Goal: Task Accomplishment & Management: Manage account settings

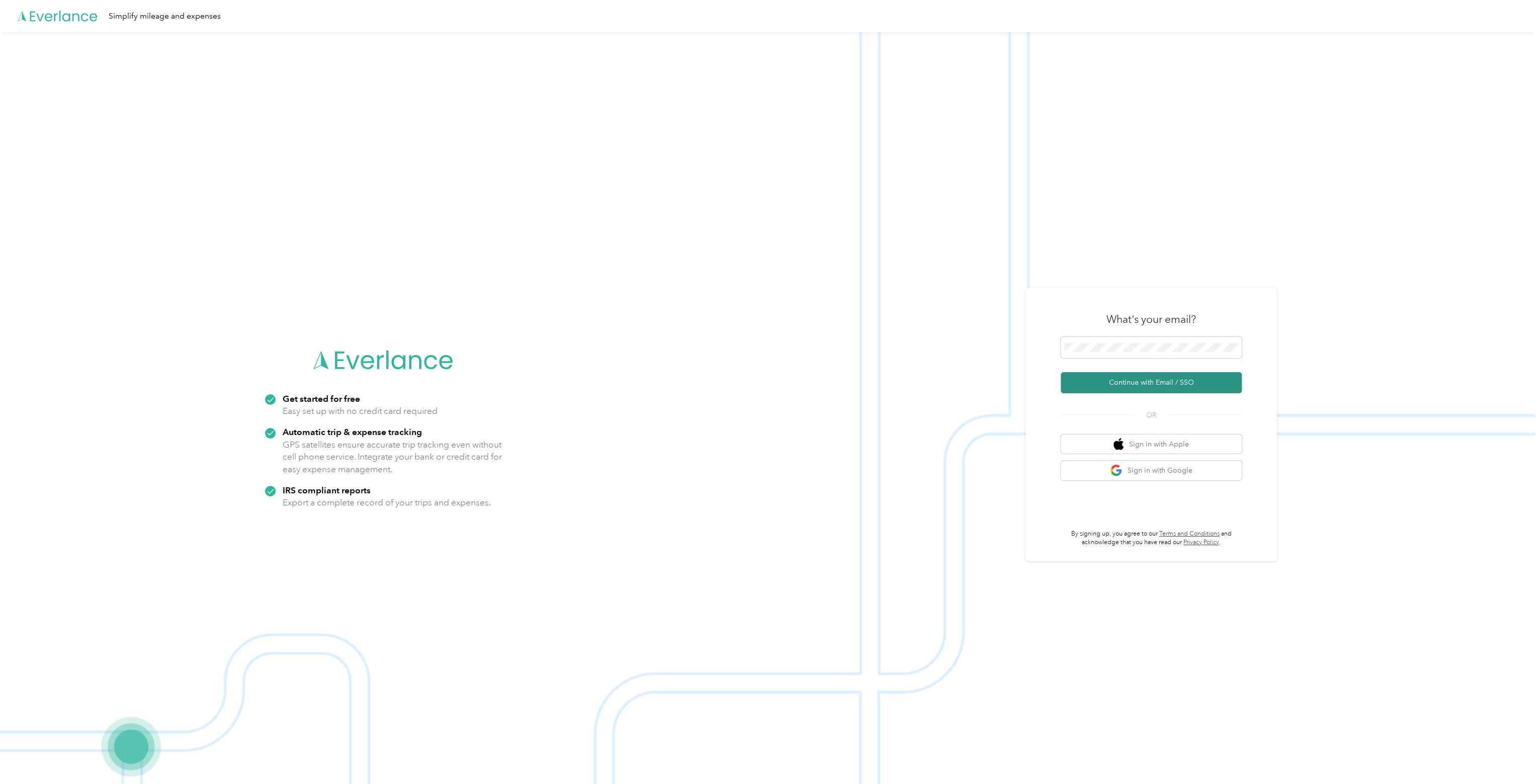
click at [1145, 382] on button "Continue with Email / SSO" at bounding box center [1151, 382] width 181 height 21
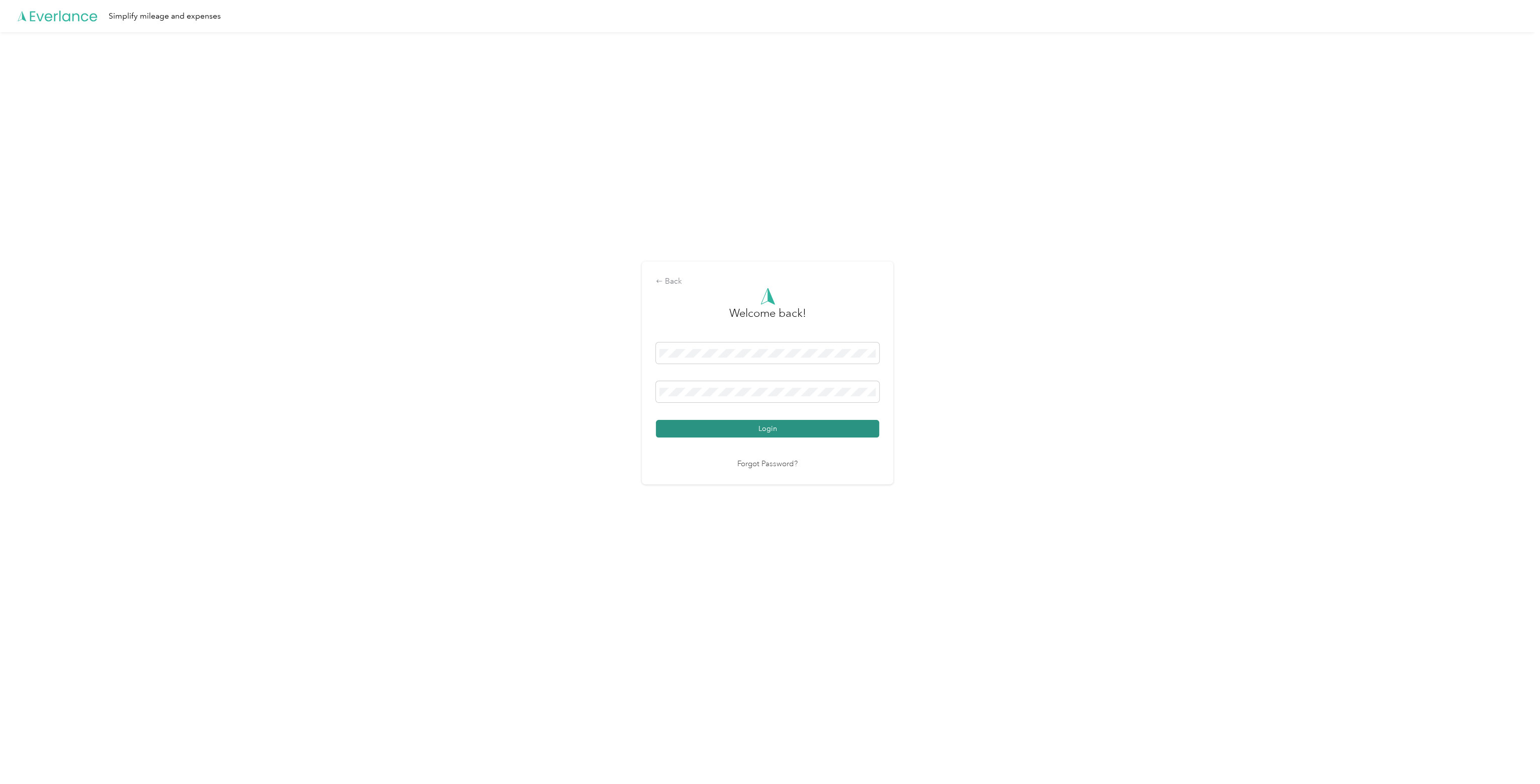
click at [789, 430] on button "Login" at bounding box center [767, 429] width 223 height 18
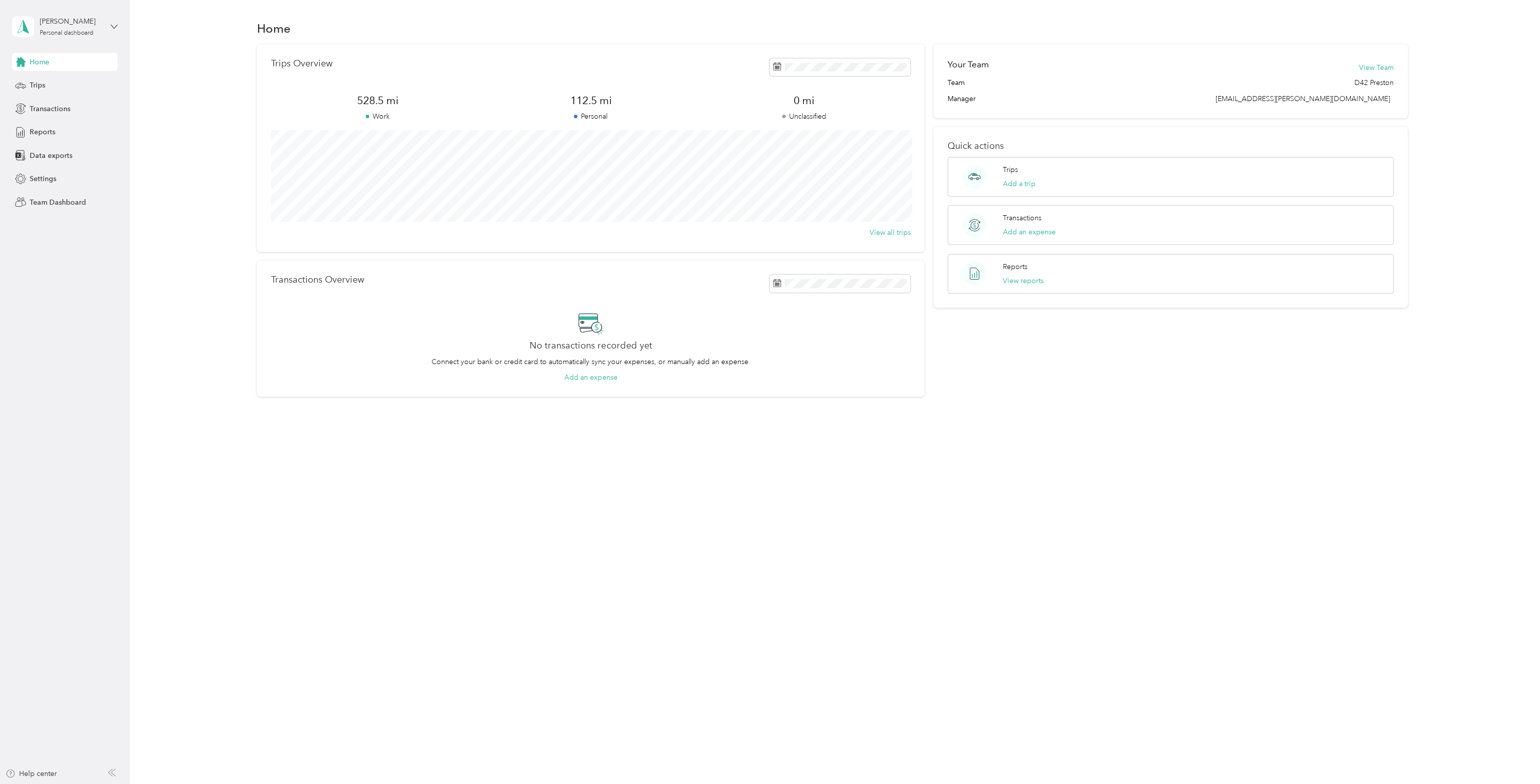
click at [113, 26] on icon at bounding box center [114, 26] width 6 height 3
click at [64, 85] on div "Team dashboard" at bounding box center [146, 77] width 255 height 18
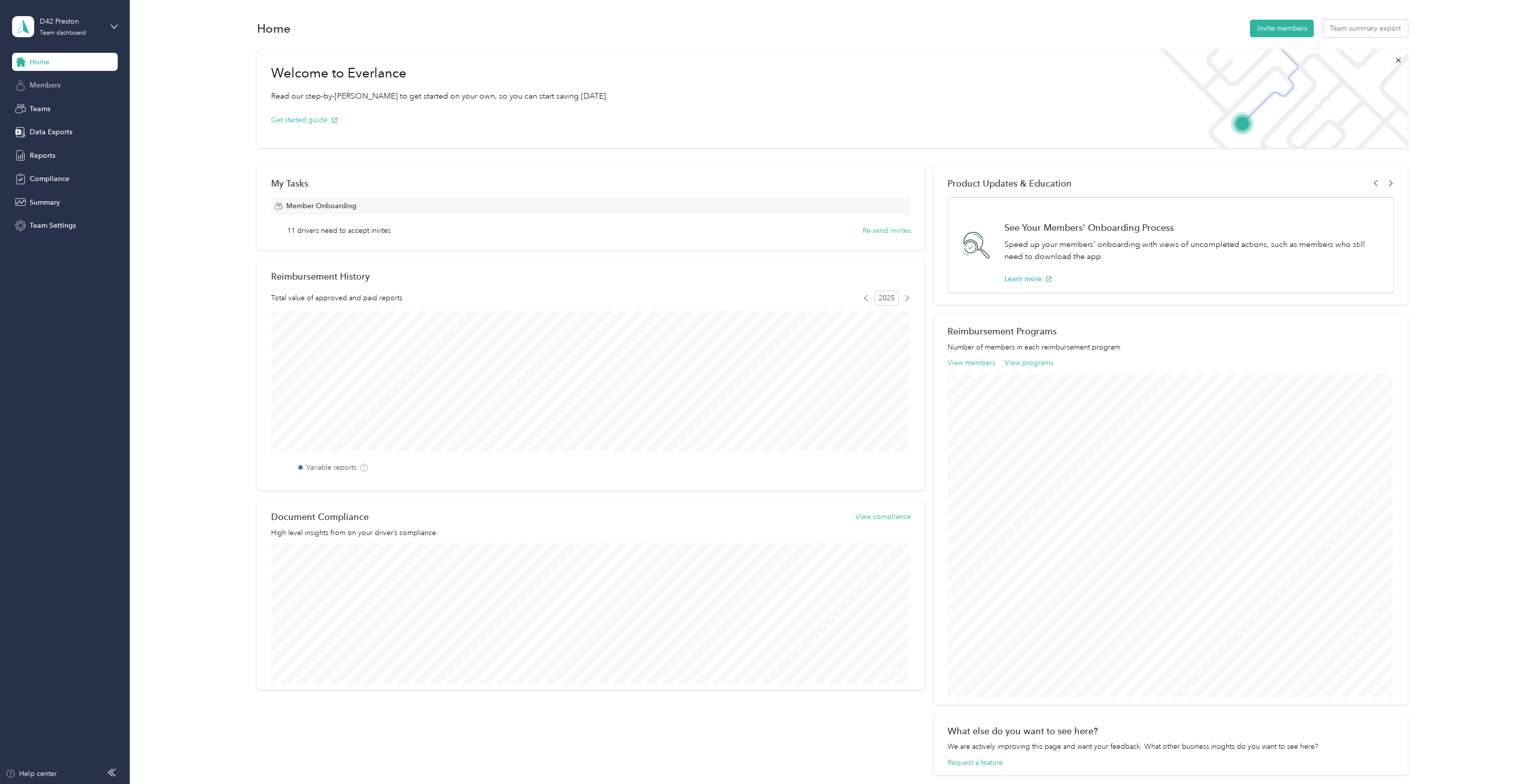
click at [51, 91] on div "Members" at bounding box center [65, 85] width 106 height 18
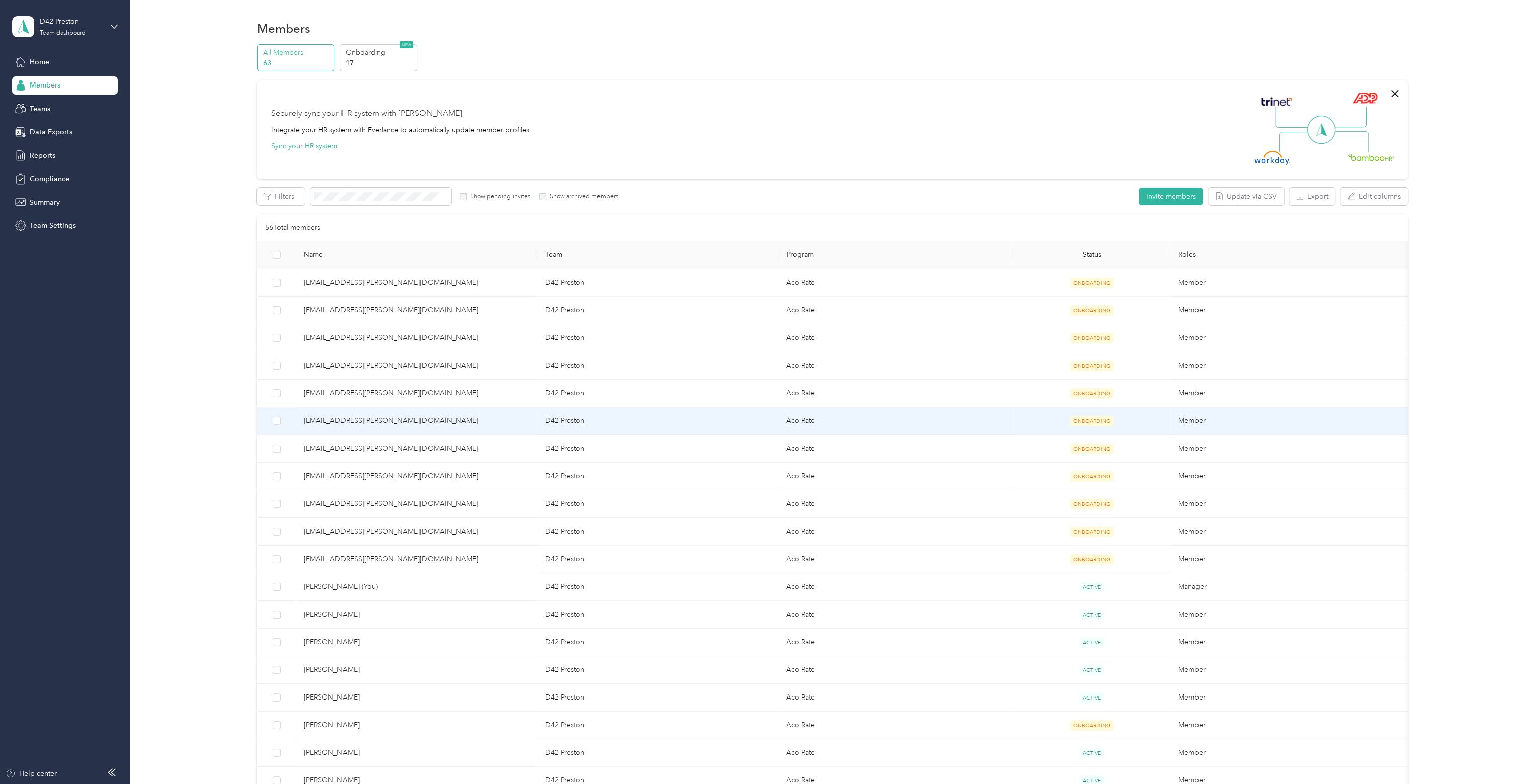
scroll to position [318, 0]
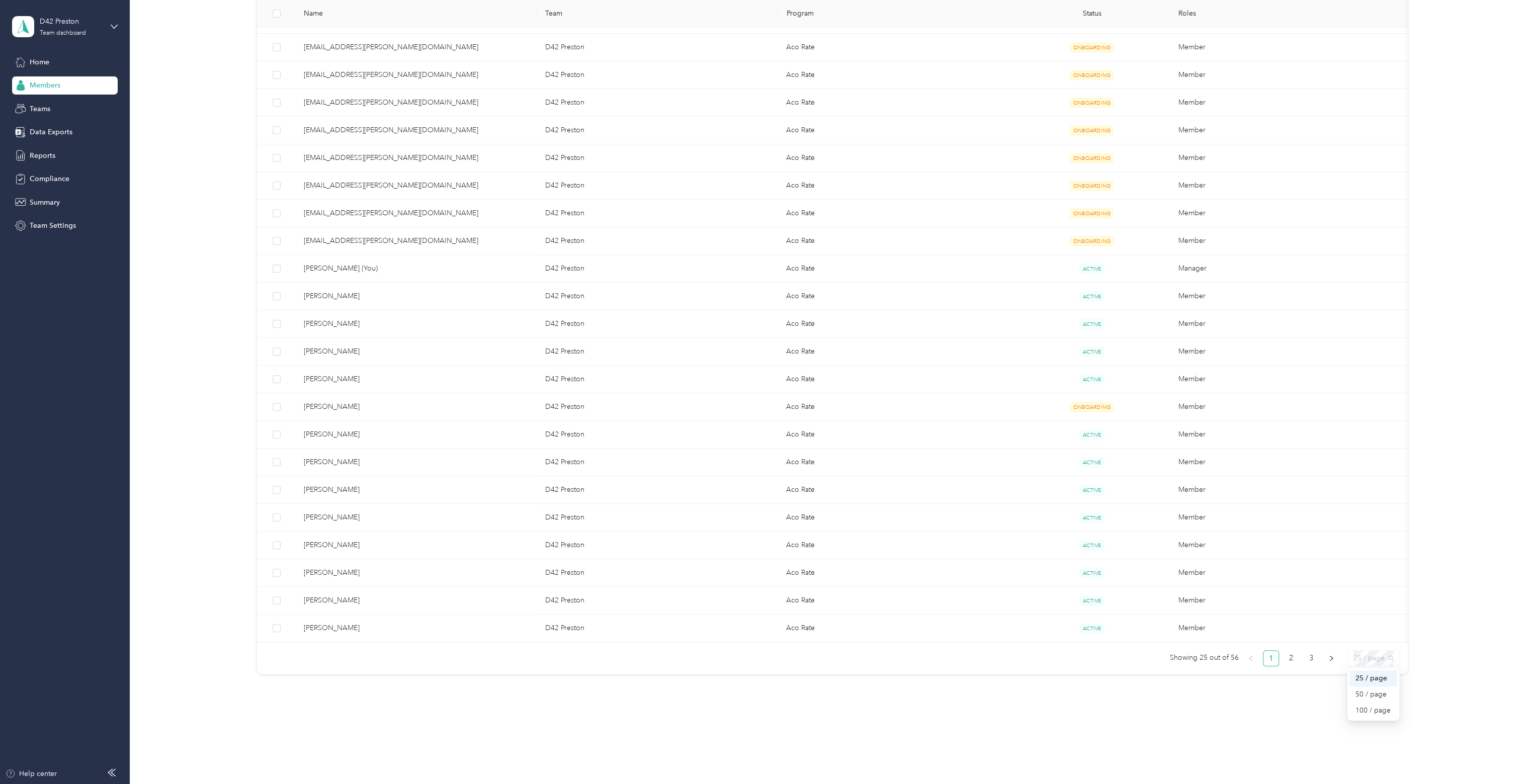
click at [1375, 658] on span "25 / page" at bounding box center [1373, 658] width 40 height 15
click at [1373, 707] on div "100 / page" at bounding box center [1373, 710] width 36 height 11
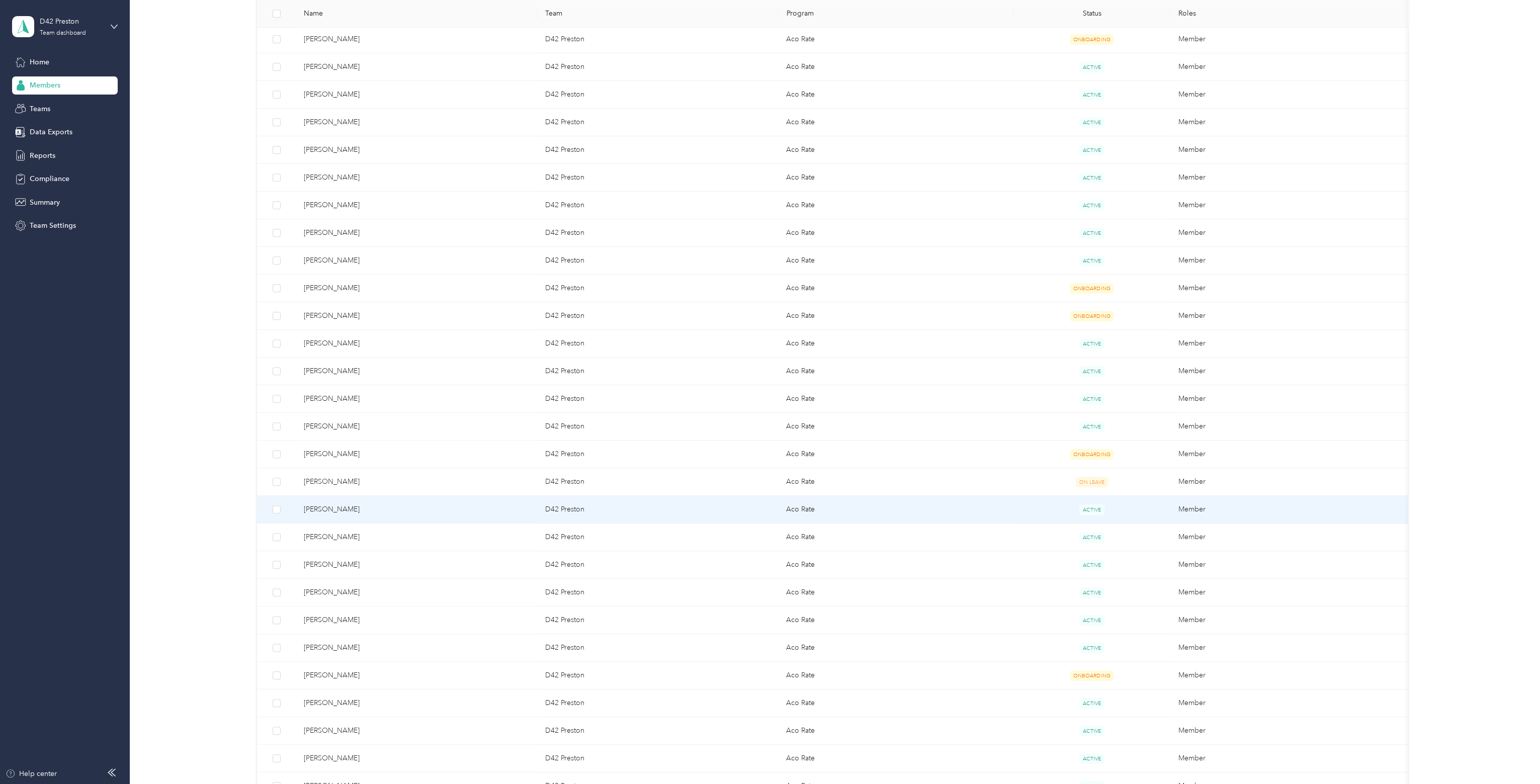
scroll to position [1180, 0]
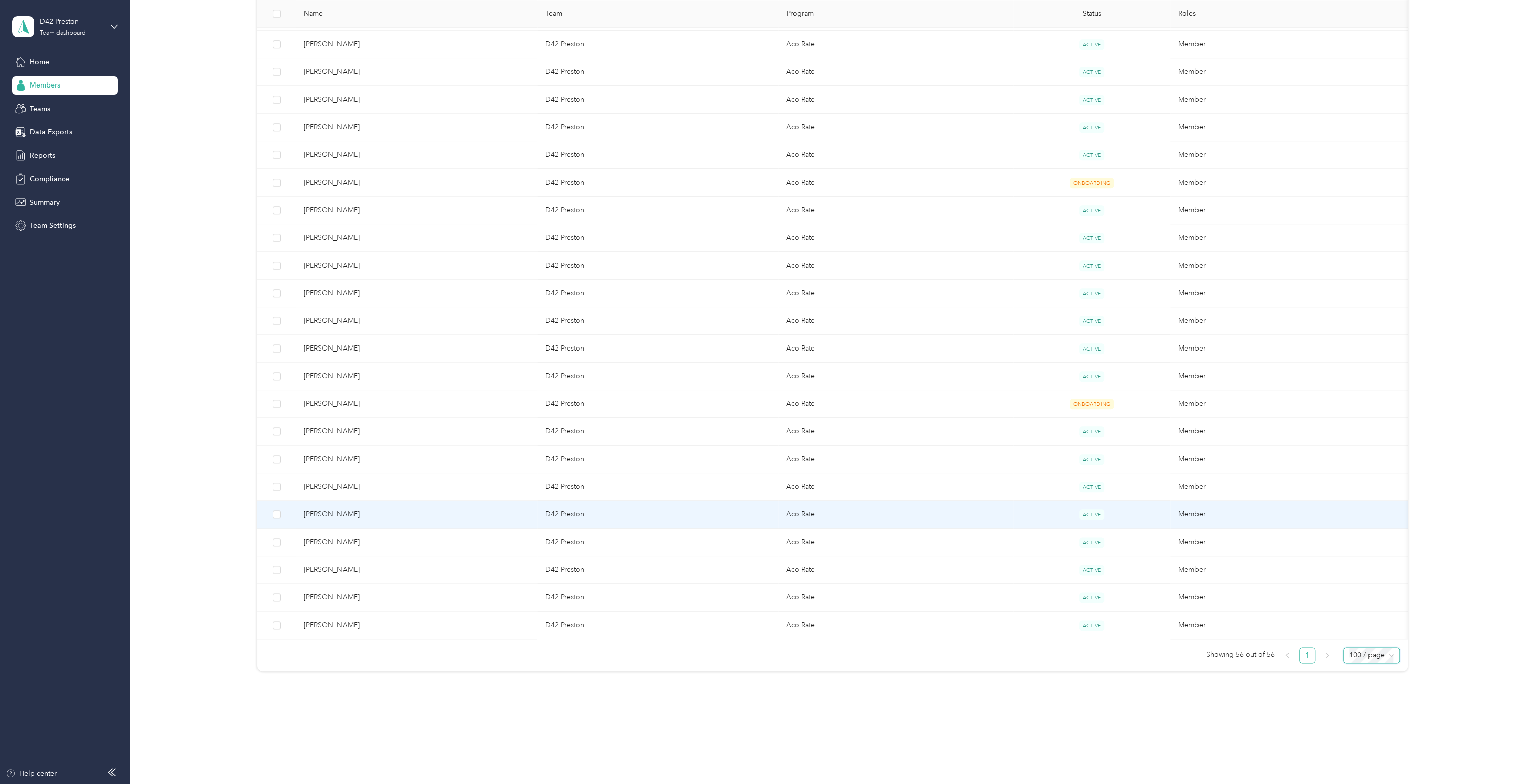
click at [360, 509] on span "[PERSON_NAME]" at bounding box center [417, 514] width 225 height 11
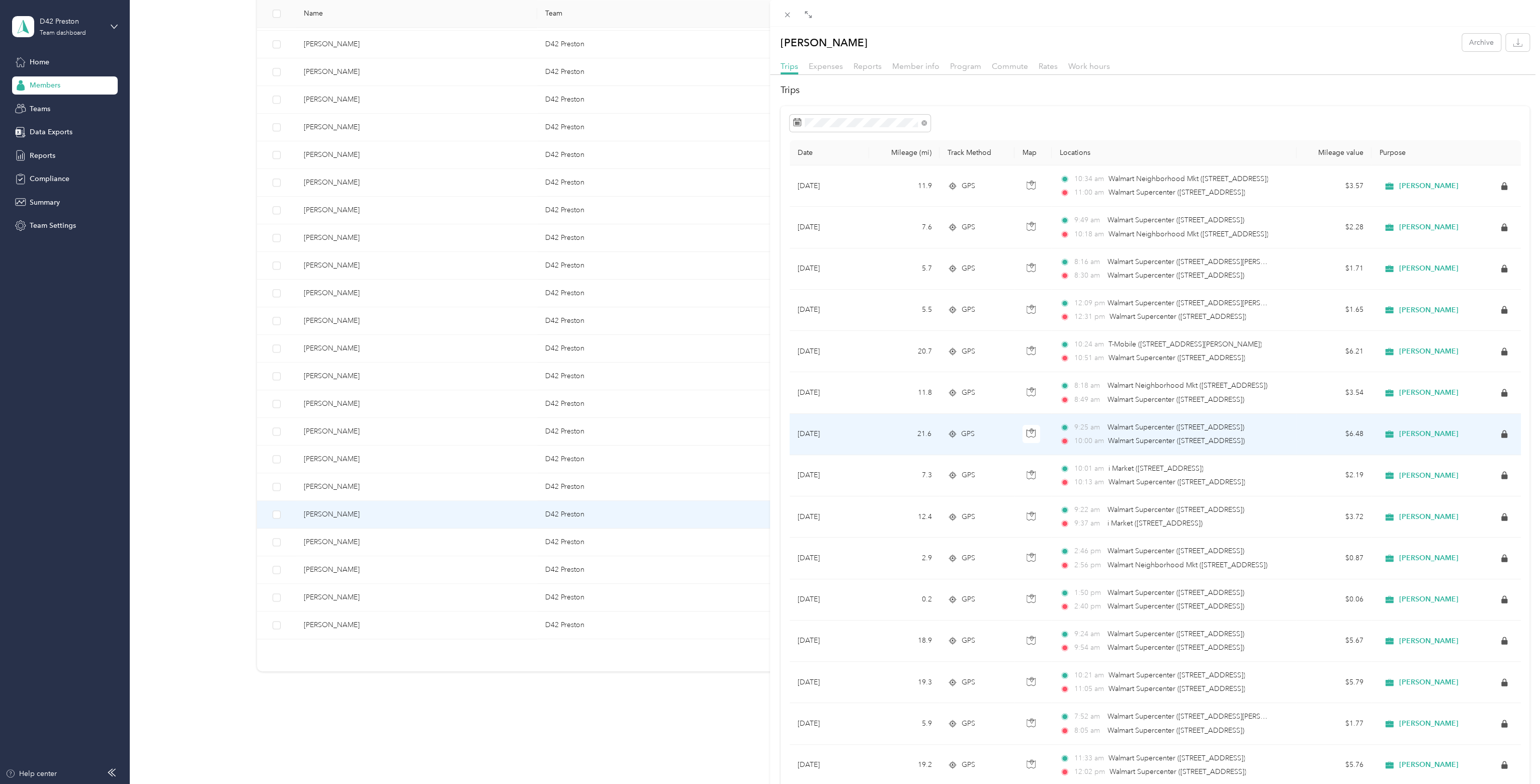
click at [1136, 430] on span "Walmart Supercenter ([STREET_ADDRESS])" at bounding box center [1175, 427] width 137 height 9
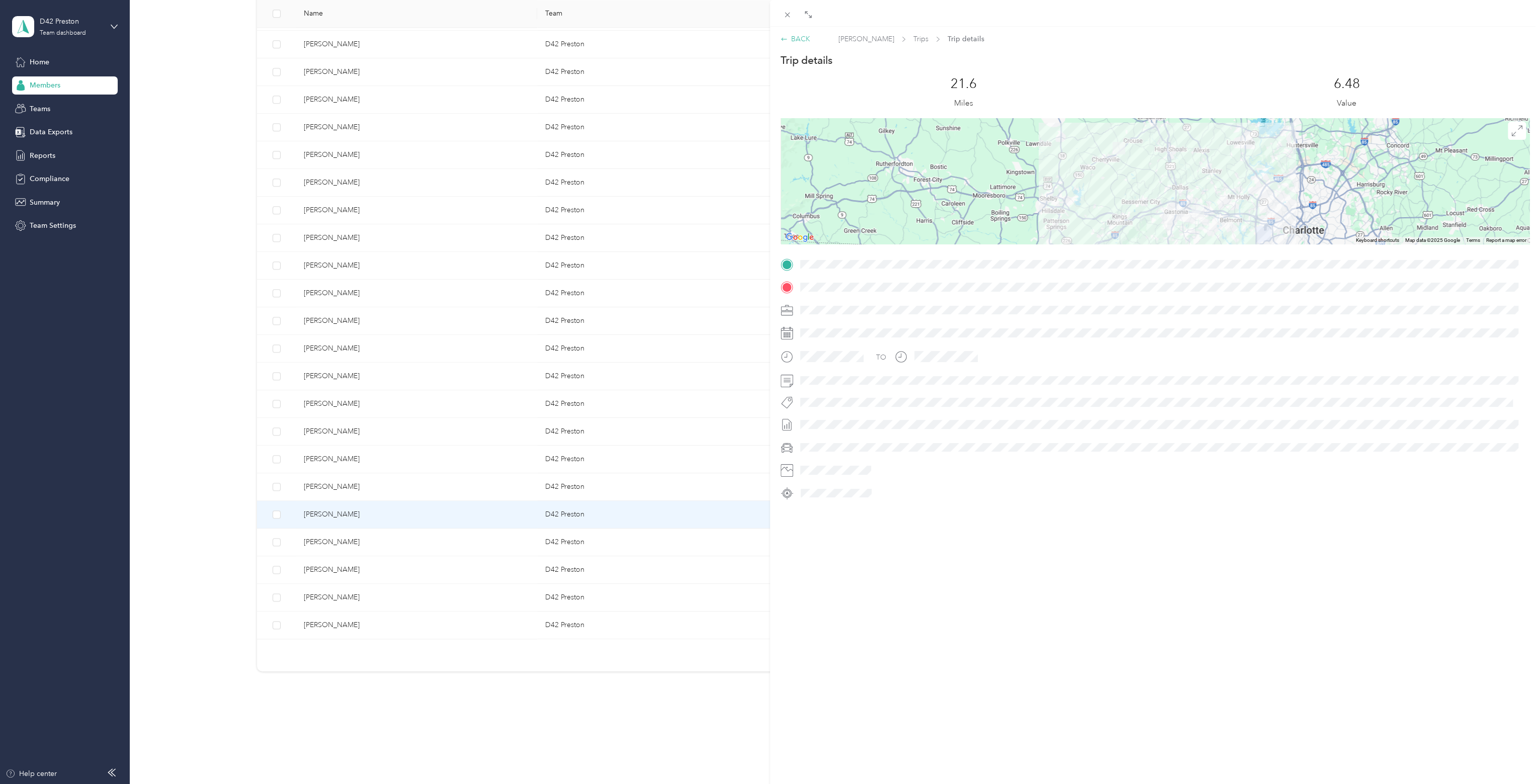
click at [782, 40] on icon at bounding box center [784, 39] width 7 height 7
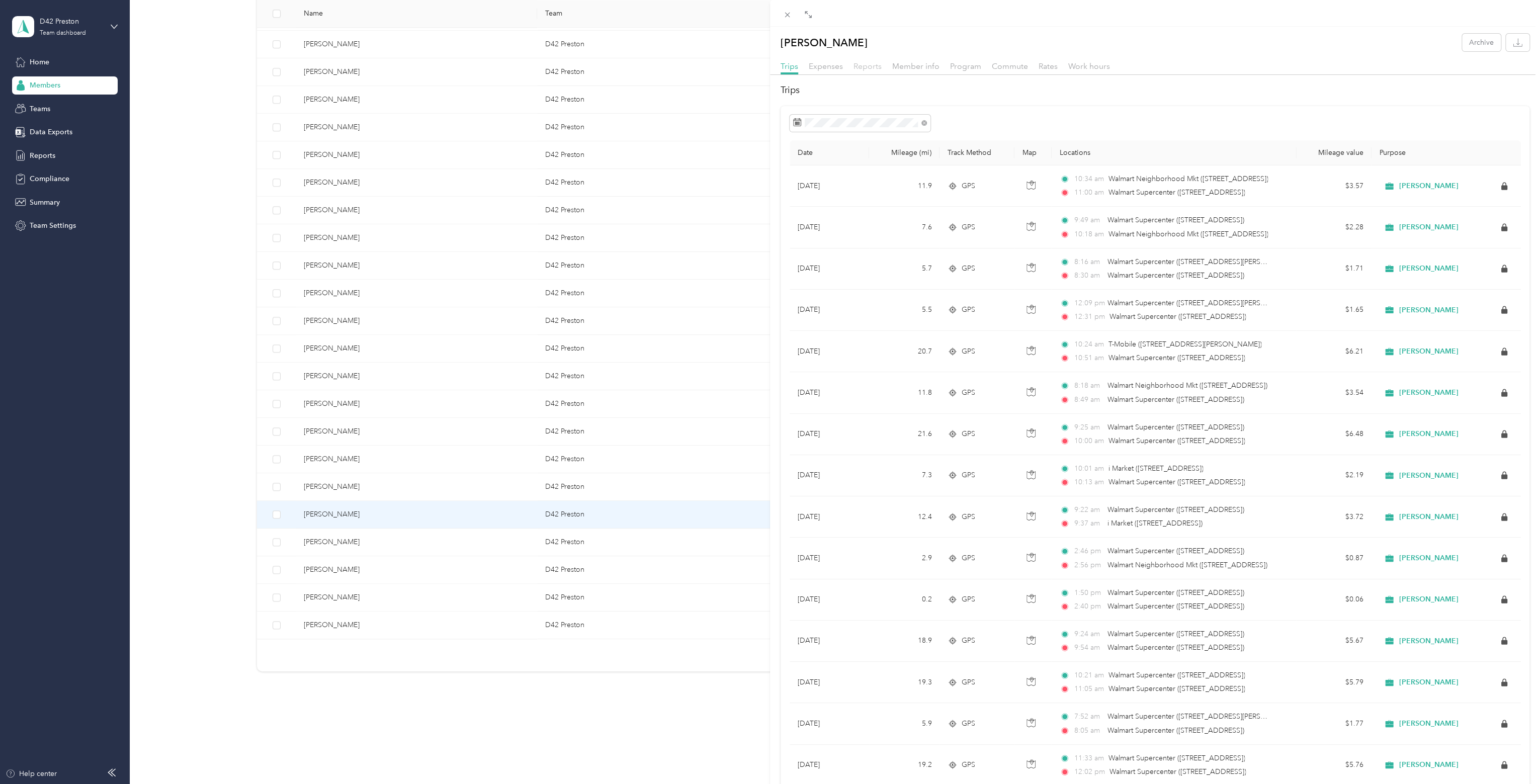
click at [867, 68] on span "Reports" at bounding box center [867, 66] width 28 height 10
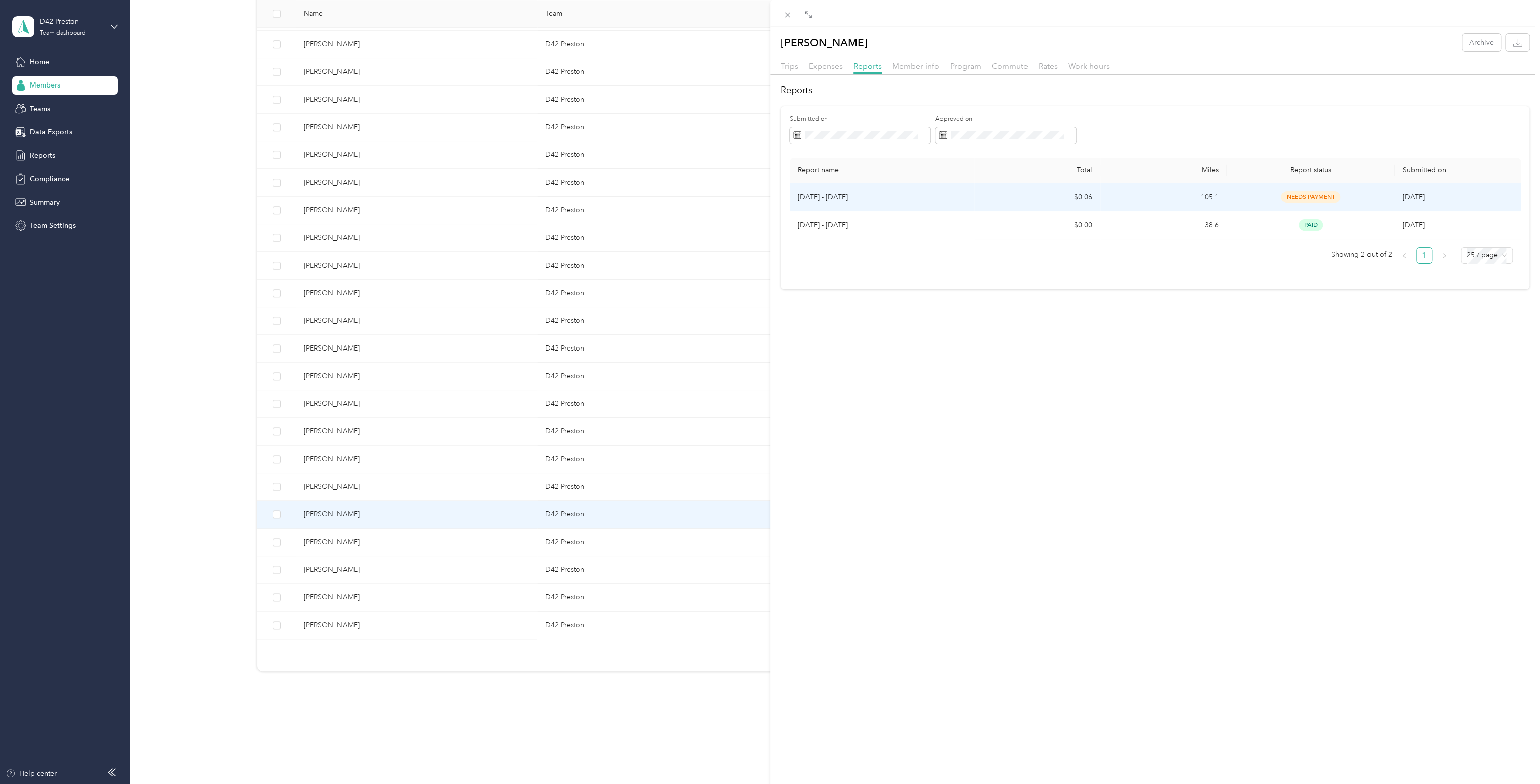
click at [886, 205] on td "[DATE] - [DATE]" at bounding box center [882, 197] width 185 height 28
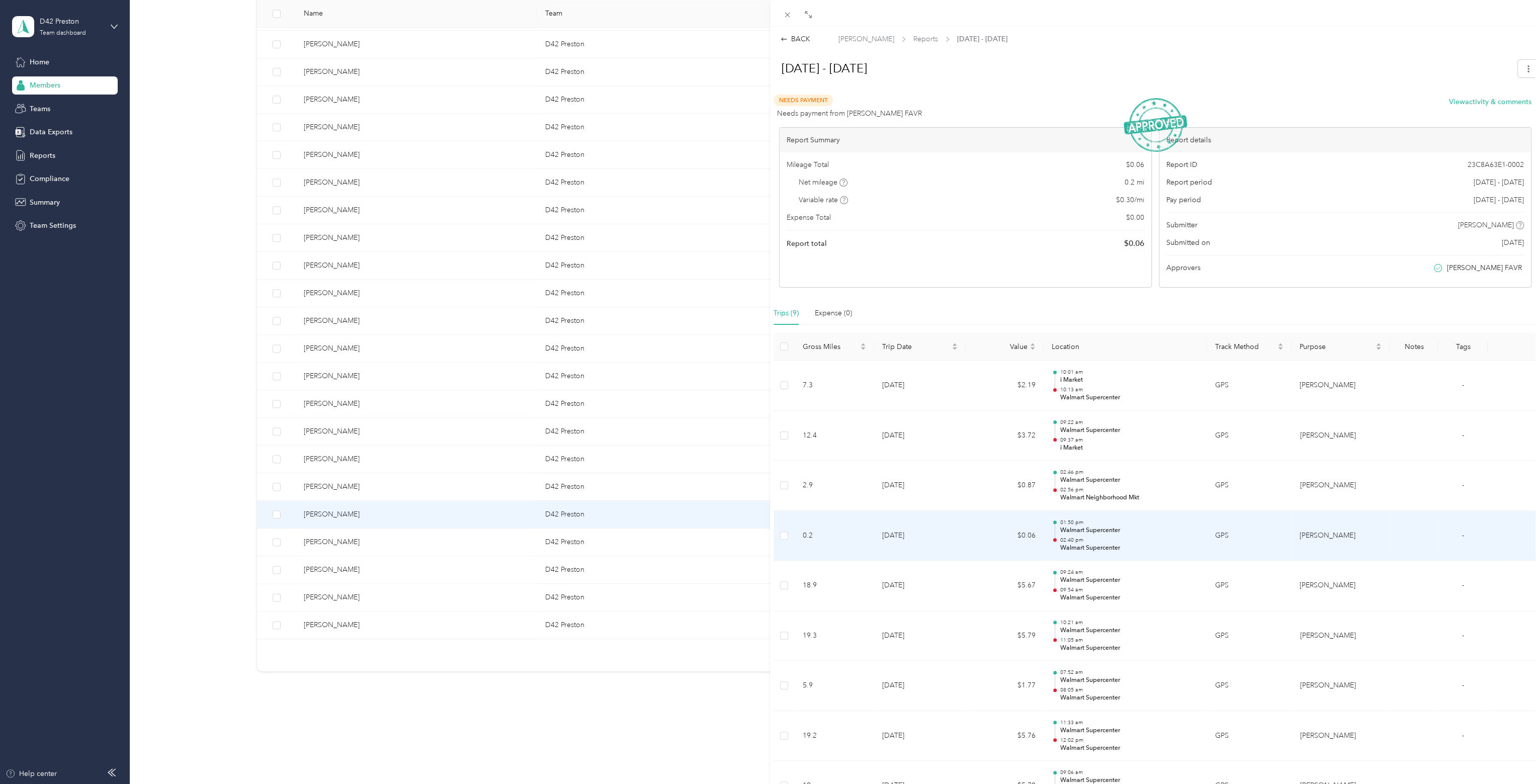
click at [1091, 541] on p "02:40 pm" at bounding box center [1129, 540] width 139 height 7
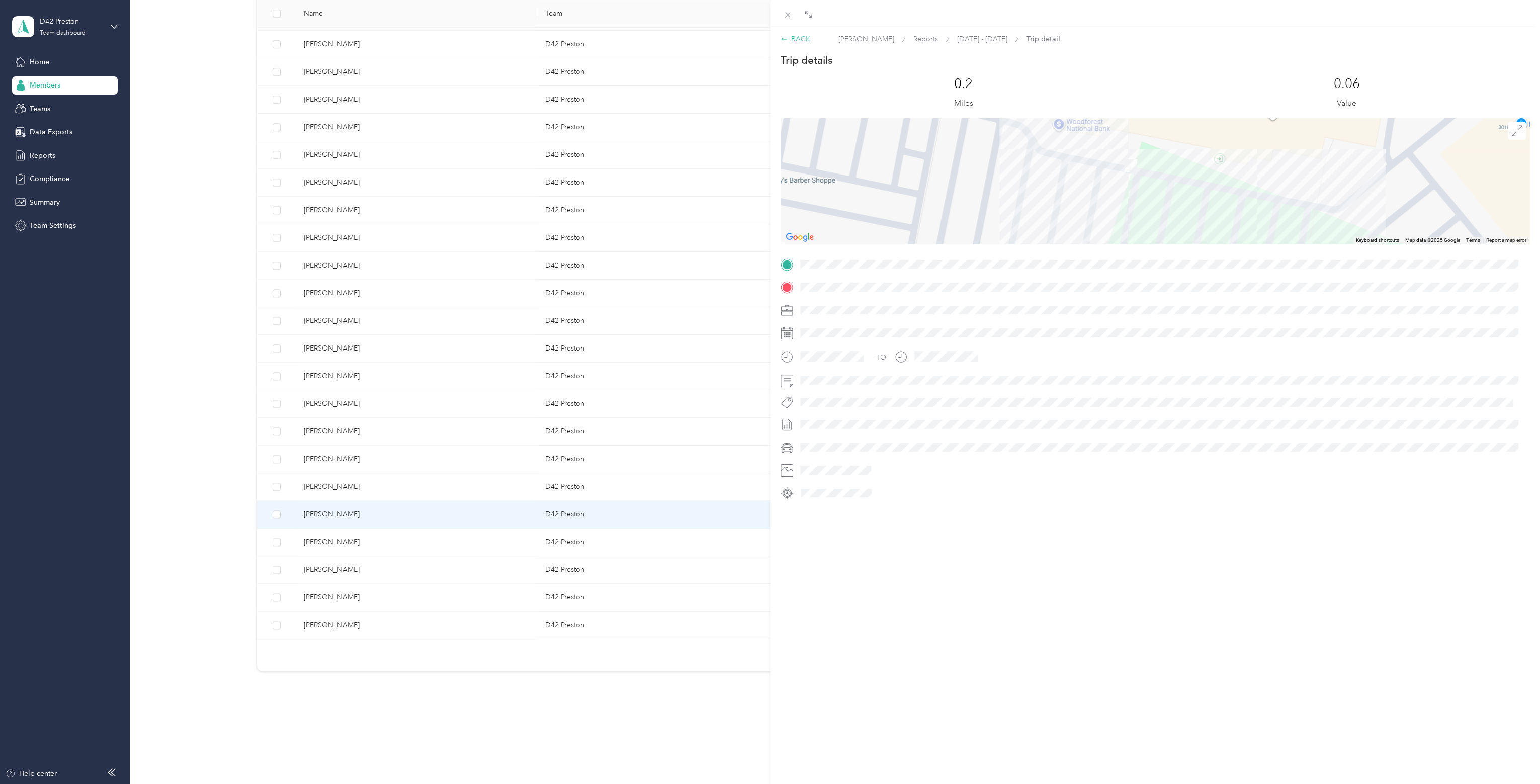
click at [783, 38] on icon at bounding box center [784, 39] width 7 height 7
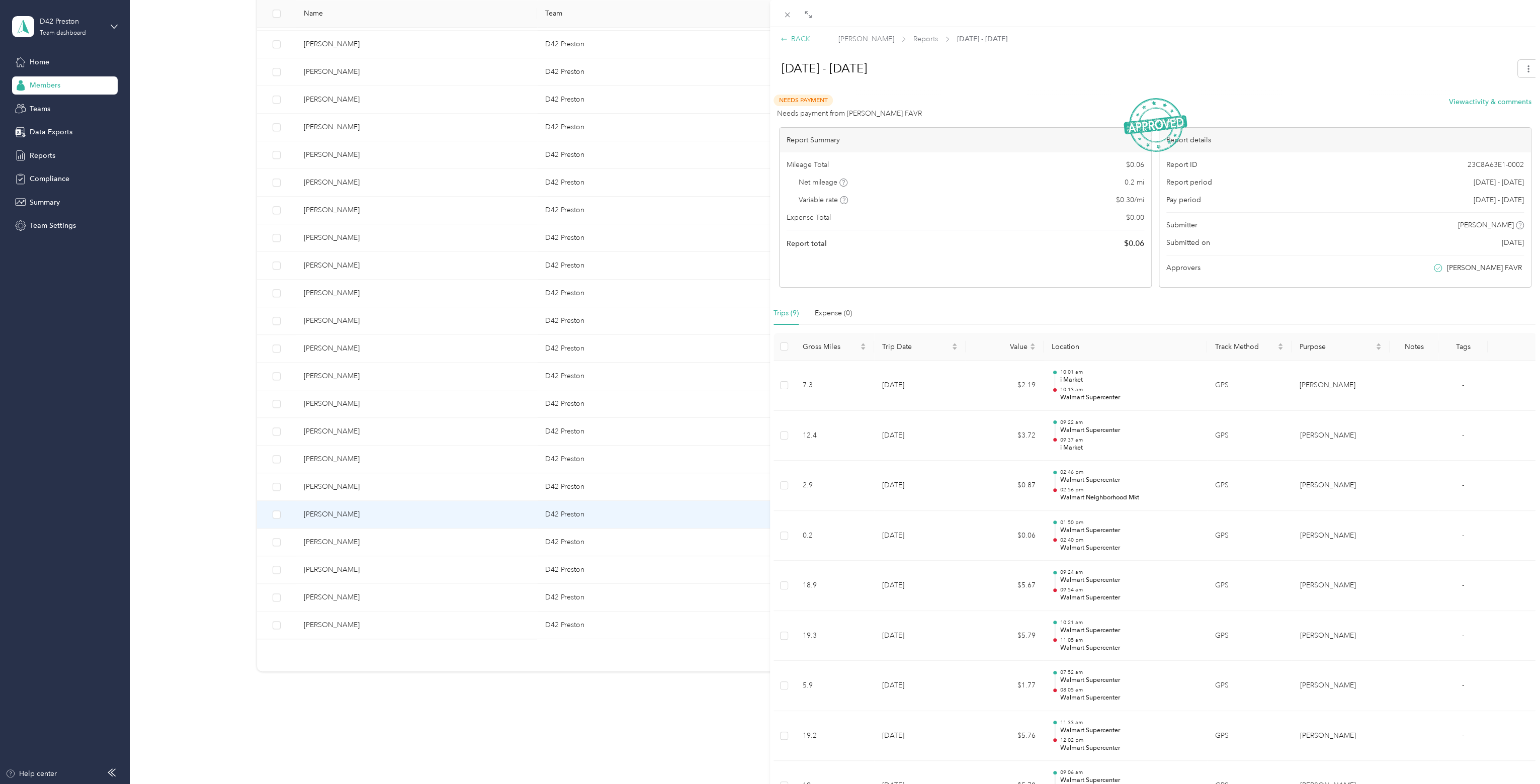
click at [781, 40] on icon at bounding box center [784, 39] width 7 height 7
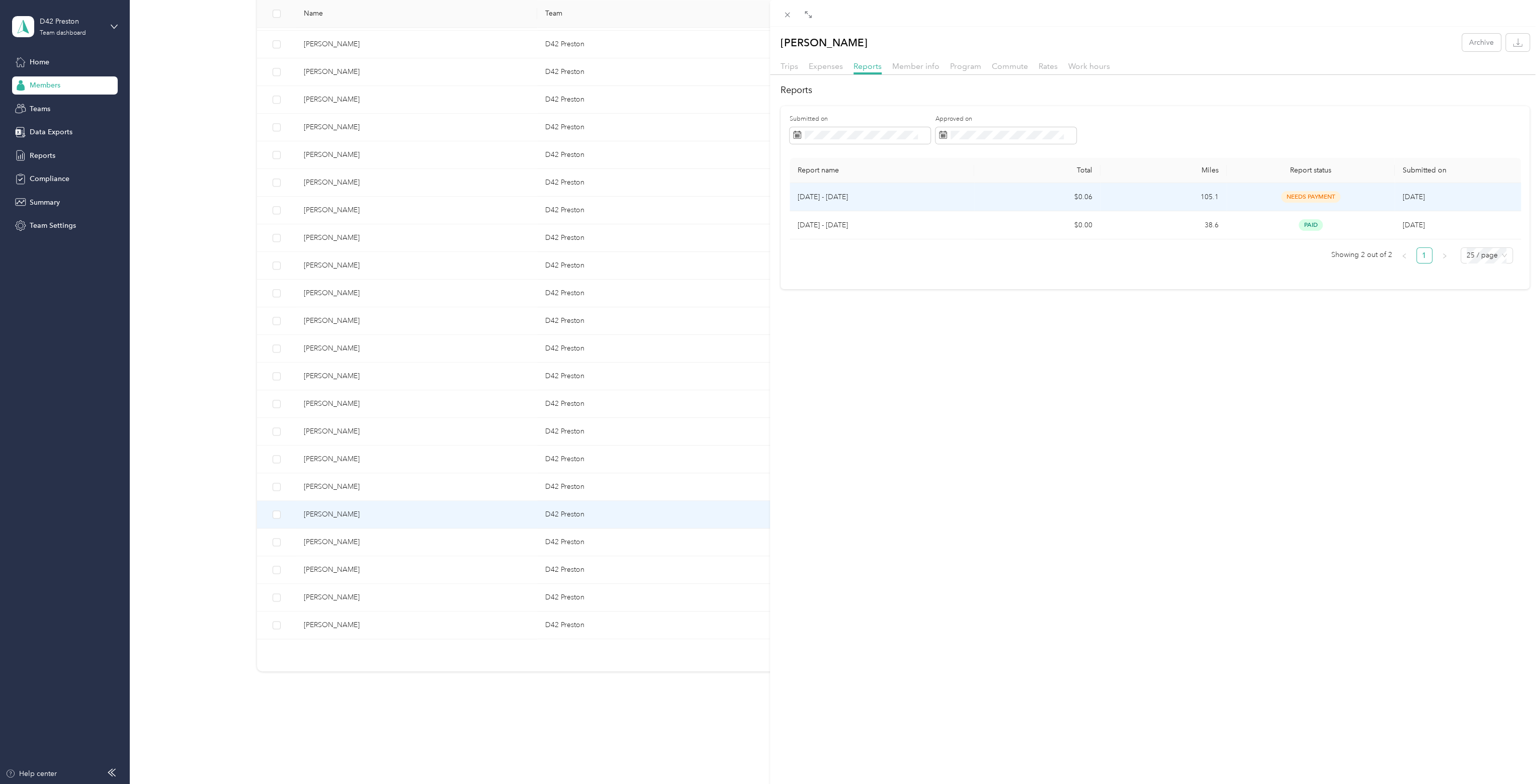
click at [873, 201] on p "[DATE] - [DATE]" at bounding box center [882, 197] width 169 height 11
